Goal: Navigation & Orientation: Find specific page/section

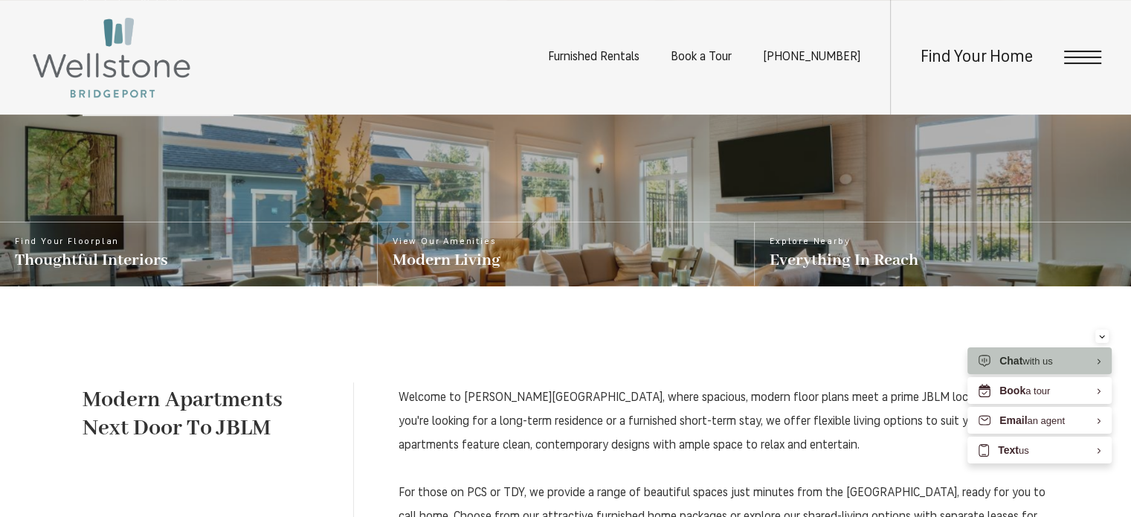
scroll to position [521, 0]
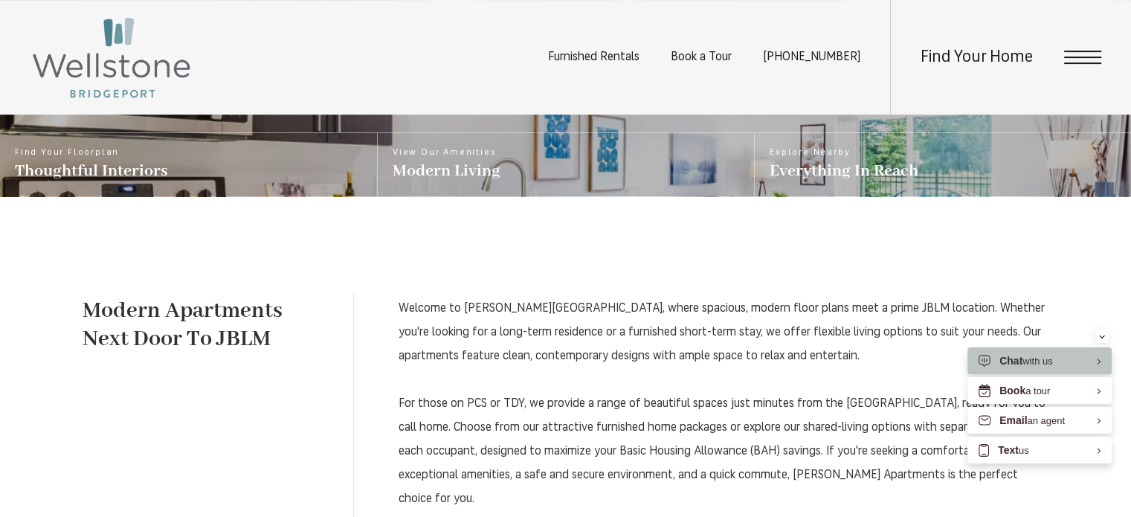
click at [1076, 58] on span "Open Menu" at bounding box center [1082, 57] width 37 height 1
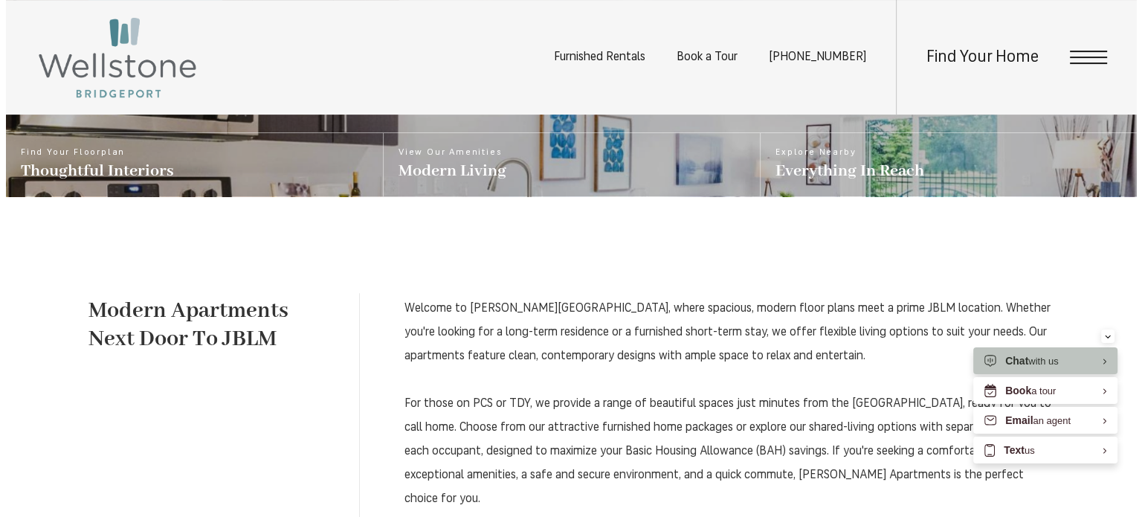
scroll to position [0, 0]
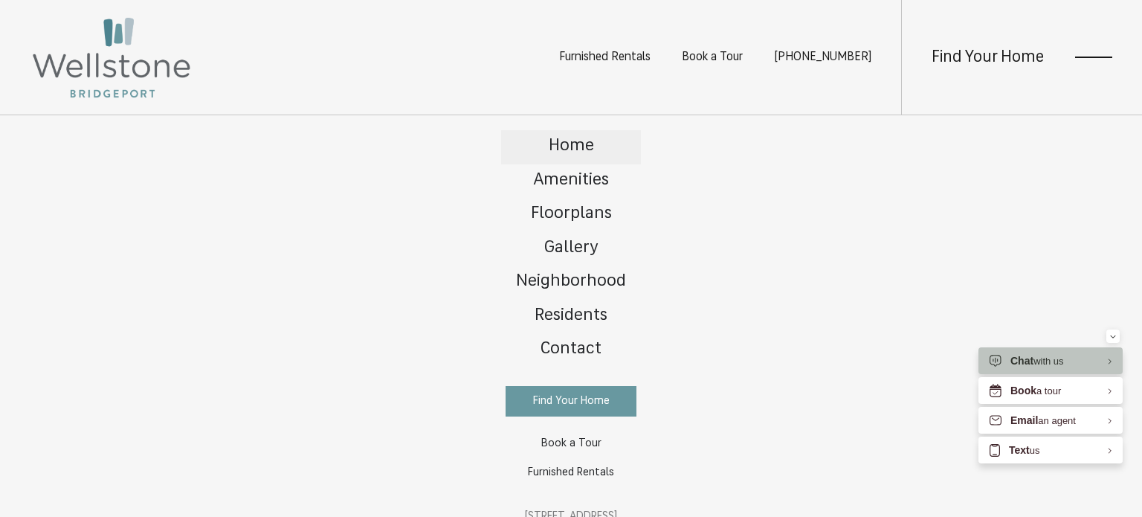
click at [568, 136] on link "Home" at bounding box center [571, 147] width 140 height 34
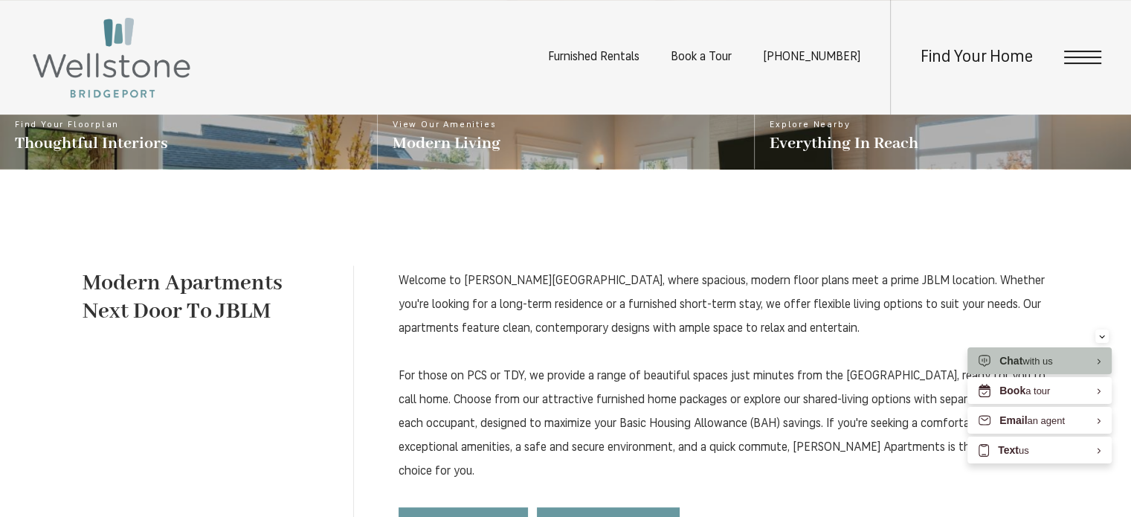
scroll to position [571, 0]
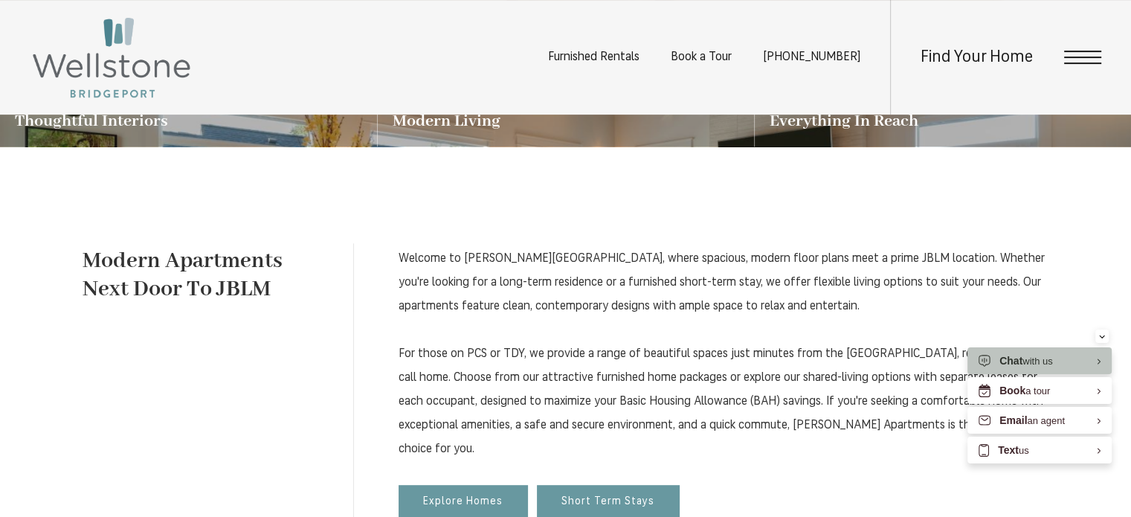
click at [625, 53] on span "Furnished Rentals" at bounding box center [593, 57] width 91 height 12
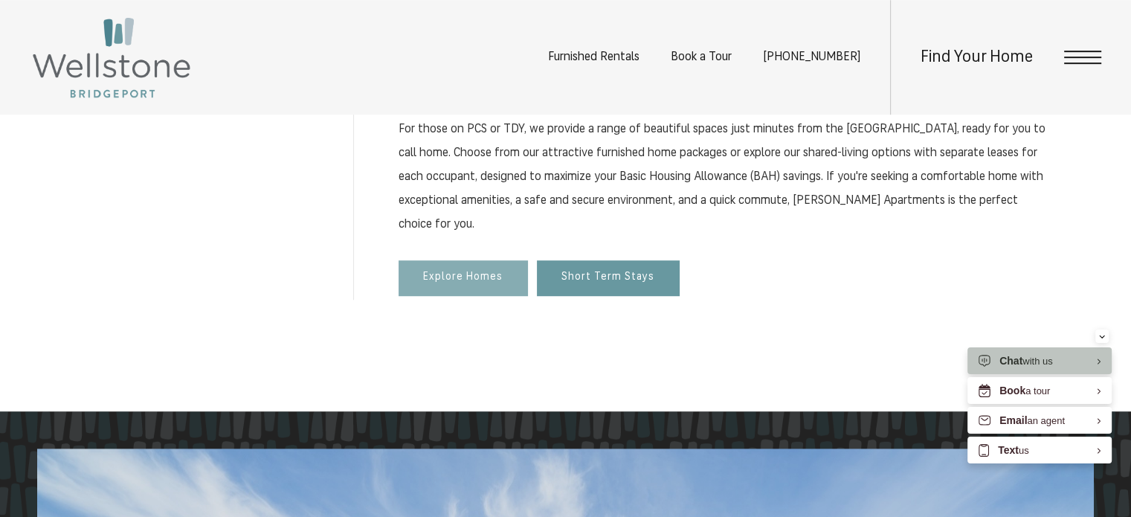
scroll to position [794, 0]
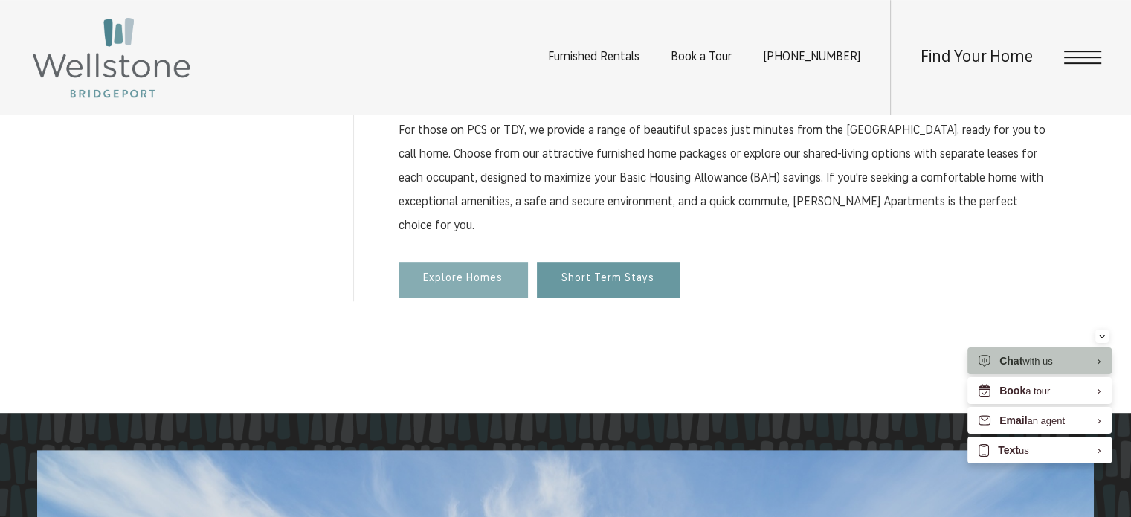
click at [487, 286] on link "Explore Homes" at bounding box center [463, 280] width 129 height 36
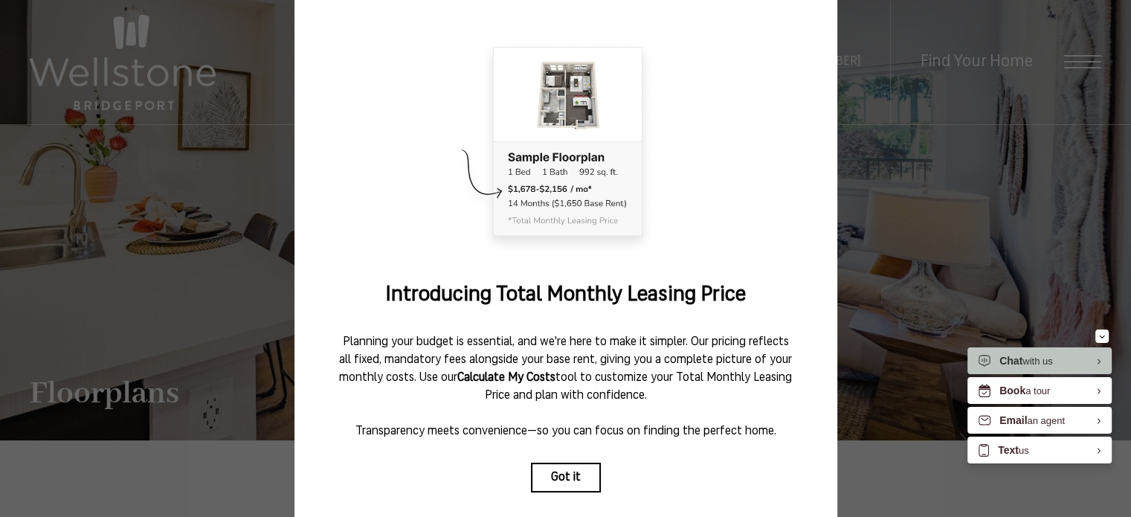
scroll to position [164, 0]
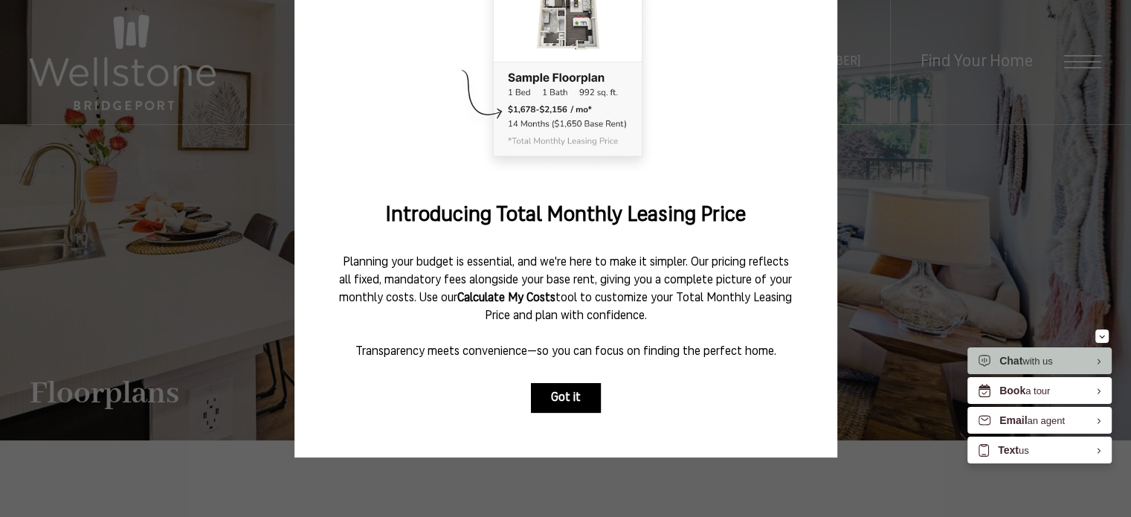
click at [573, 393] on button "Got it" at bounding box center [566, 398] width 70 height 30
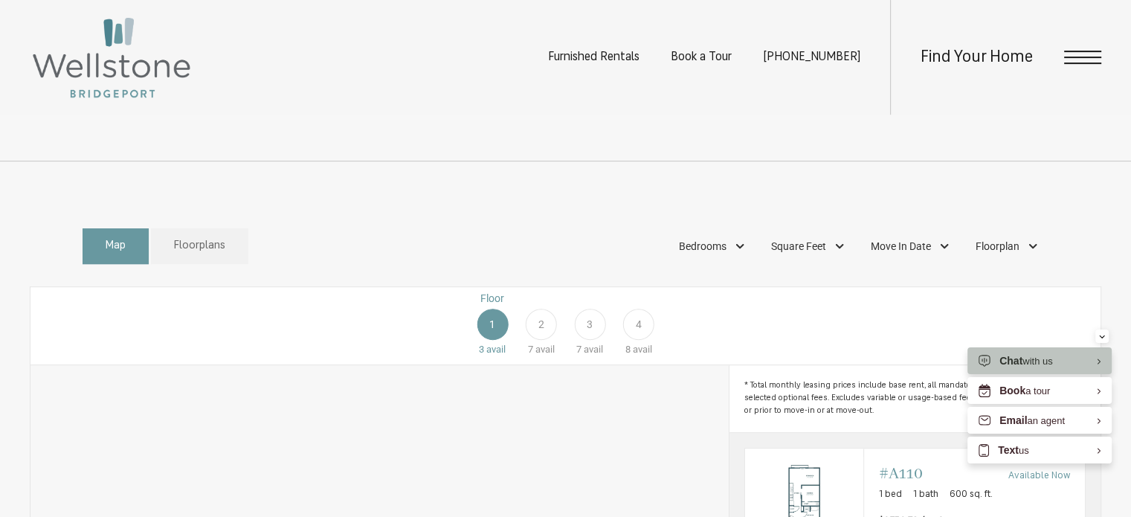
scroll to position [595, 0]
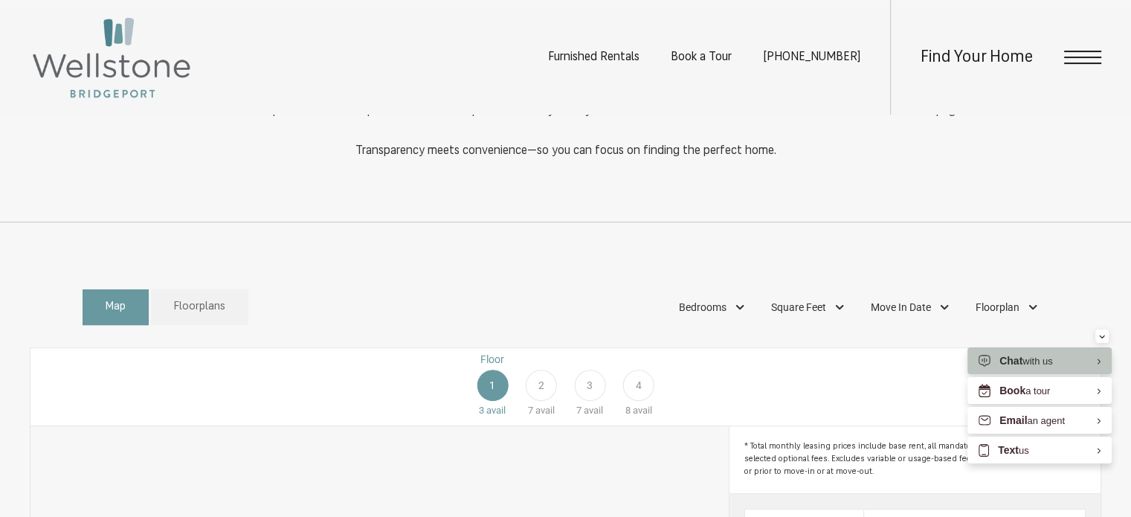
click at [536, 401] on div "2" at bounding box center [541, 385] width 31 height 31
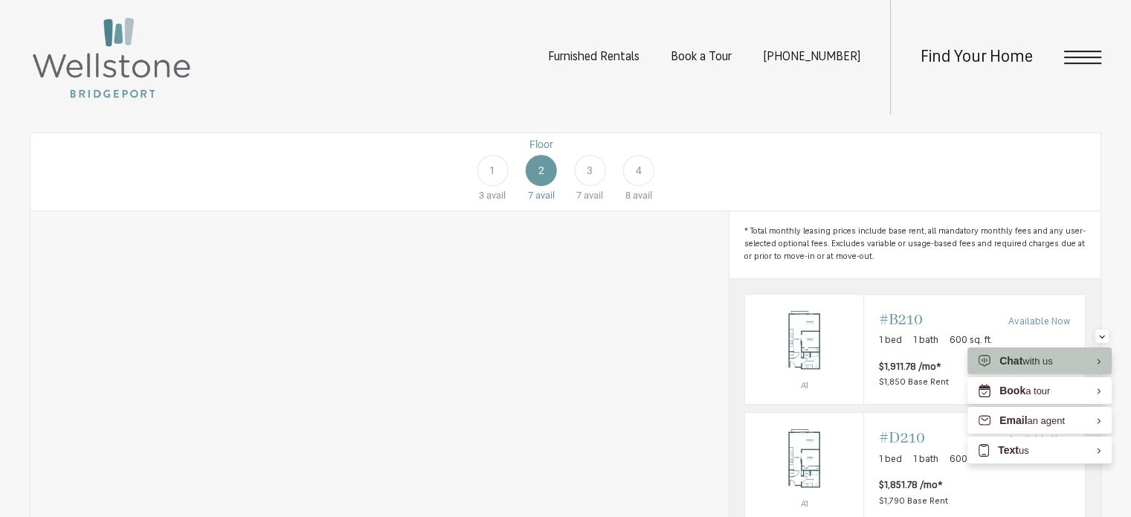
scroll to position [818, 0]
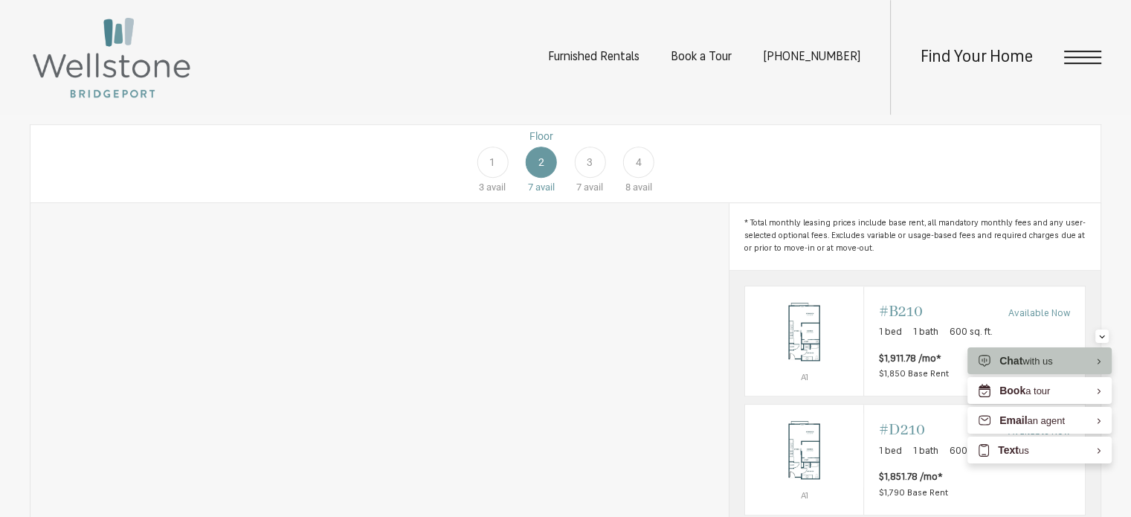
click at [575, 176] on div "3" at bounding box center [589, 162] width 31 height 31
click at [625, 176] on div "4" at bounding box center [638, 162] width 31 height 31
click at [595, 178] on div "3" at bounding box center [589, 162] width 31 height 31
click at [533, 178] on div "2" at bounding box center [541, 162] width 31 height 31
click at [579, 178] on div "3" at bounding box center [589, 162] width 31 height 31
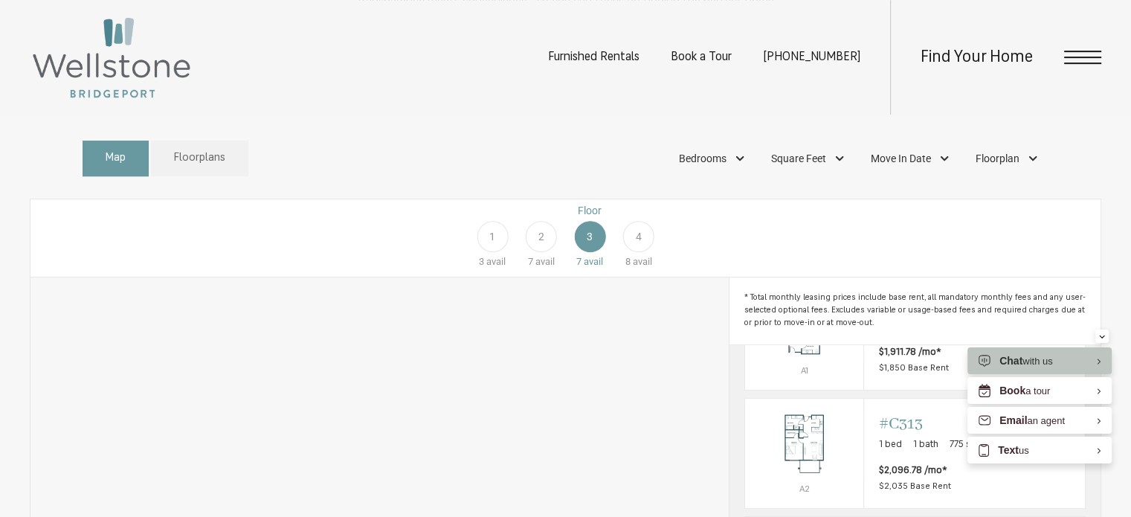
scroll to position [669, 0]
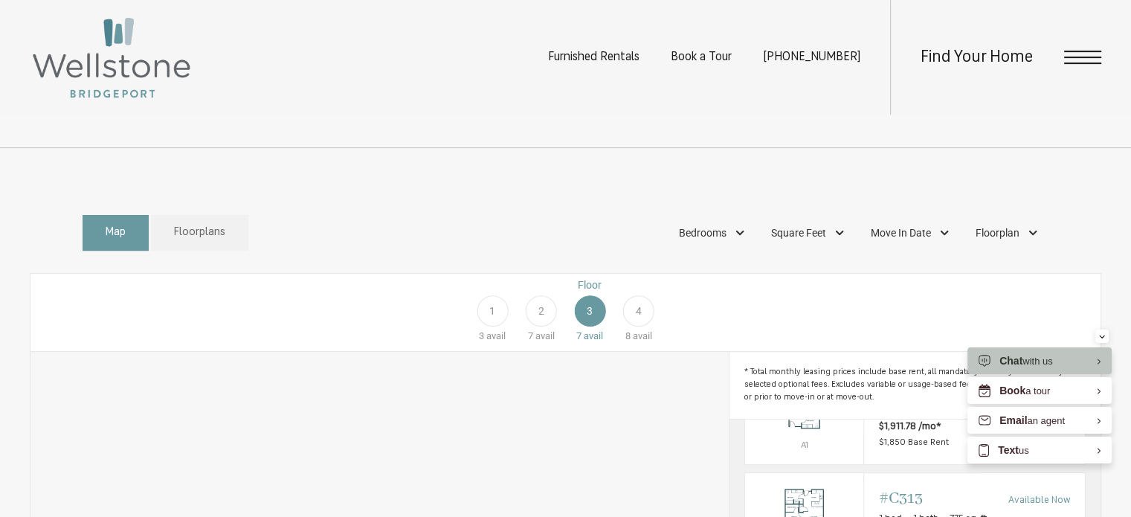
click at [637, 319] on span "4" at bounding box center [639, 311] width 6 height 16
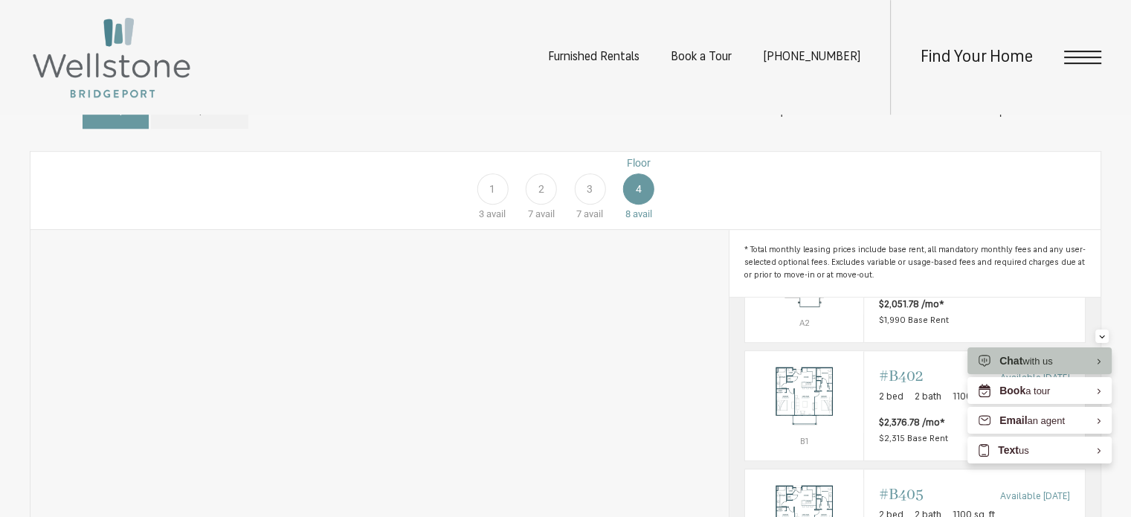
scroll to position [595, 0]
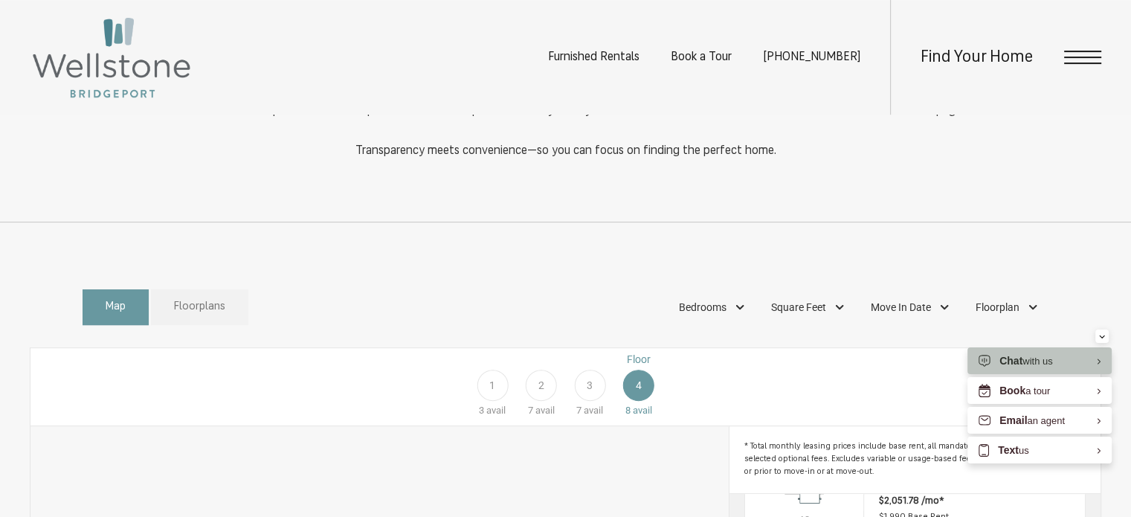
click at [210, 316] on span "Floorplans" at bounding box center [199, 307] width 51 height 17
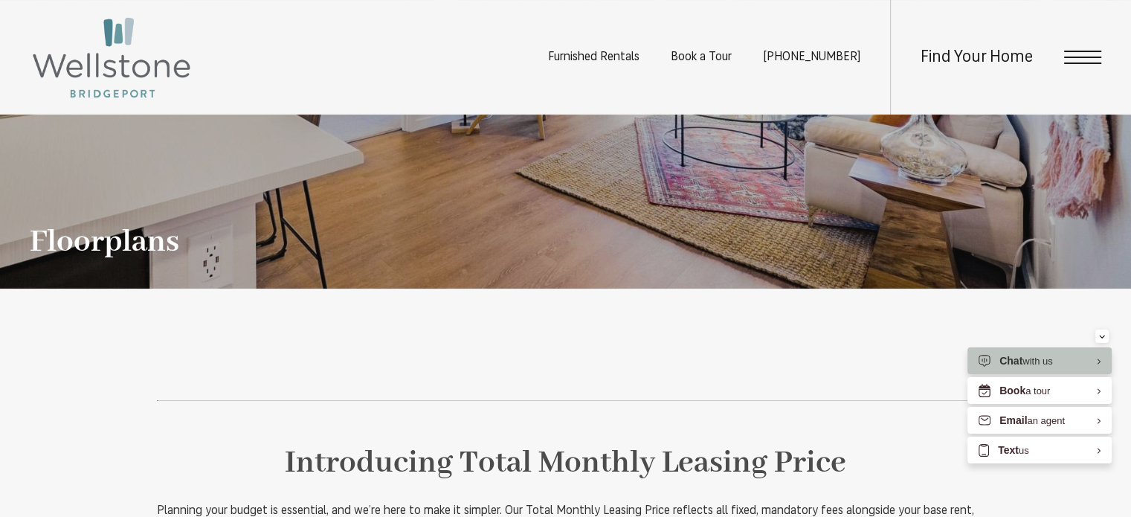
scroll to position [149, 0]
